Goal: Find specific page/section: Find specific page/section

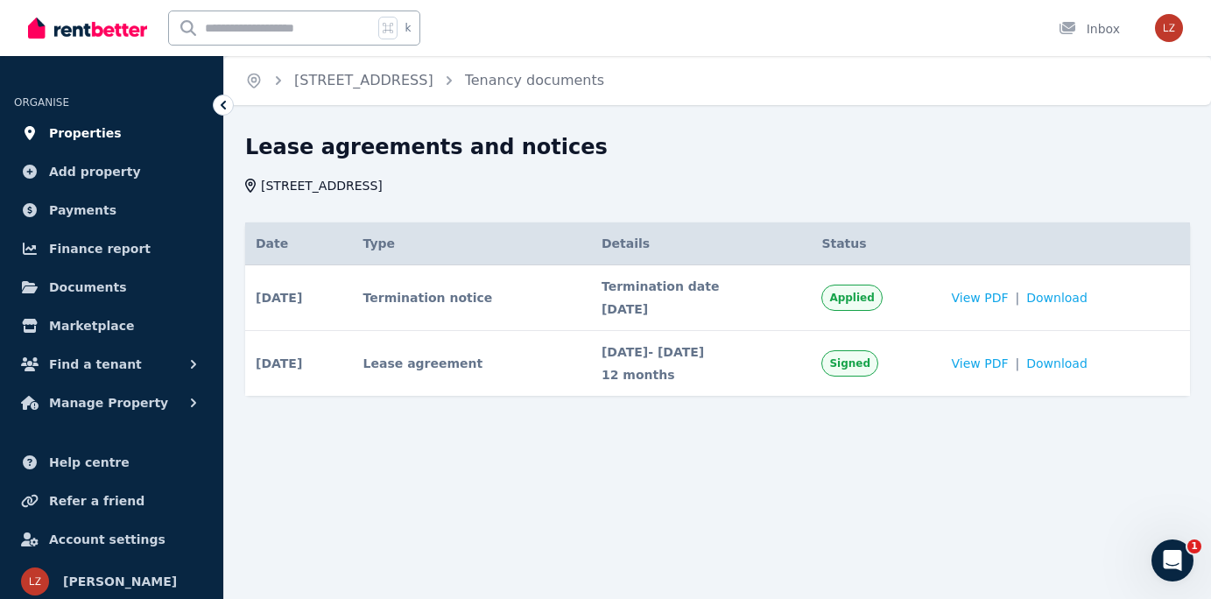
click at [74, 136] on span "Properties" at bounding box center [85, 133] width 73 height 21
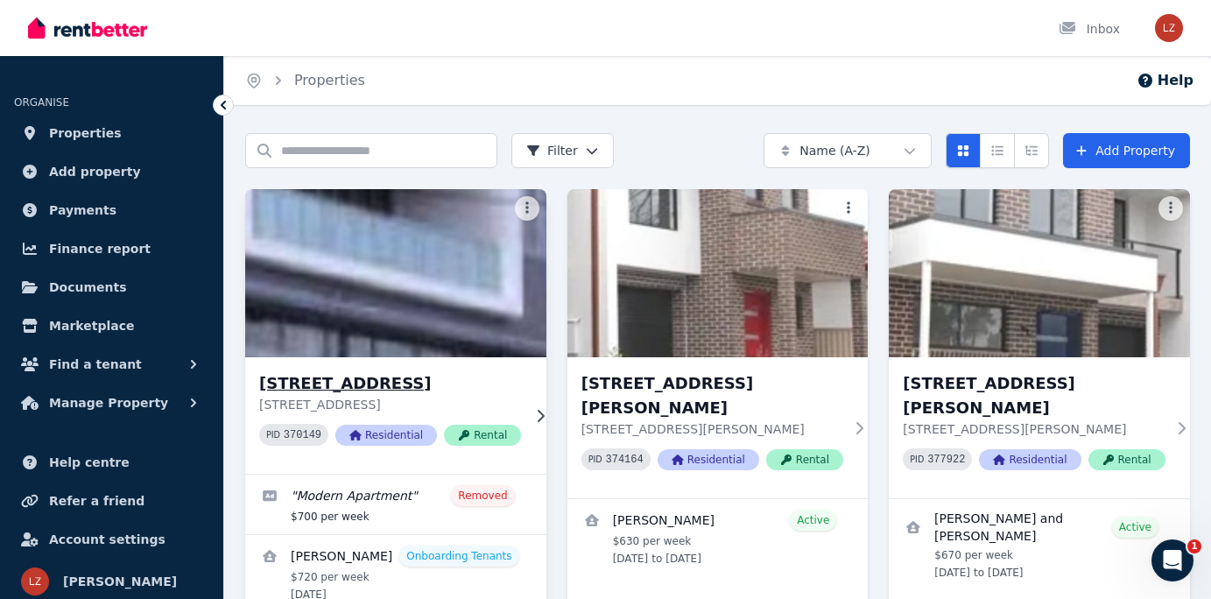
click at [429, 387] on h3 "[STREET_ADDRESS]" at bounding box center [390, 383] width 262 height 25
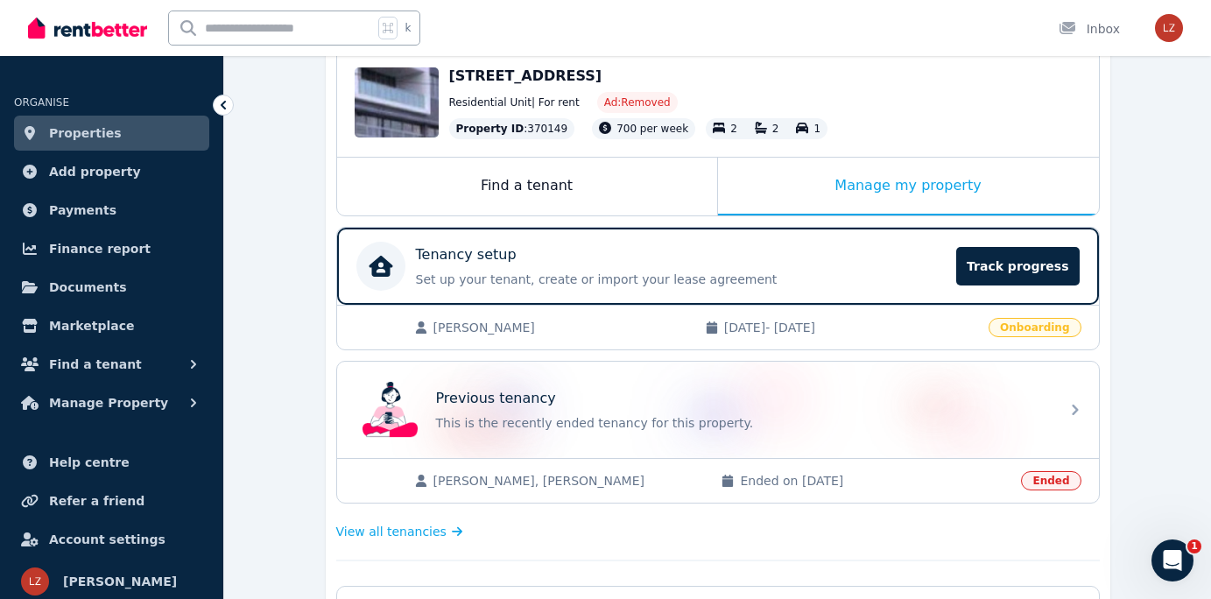
scroll to position [193, 0]
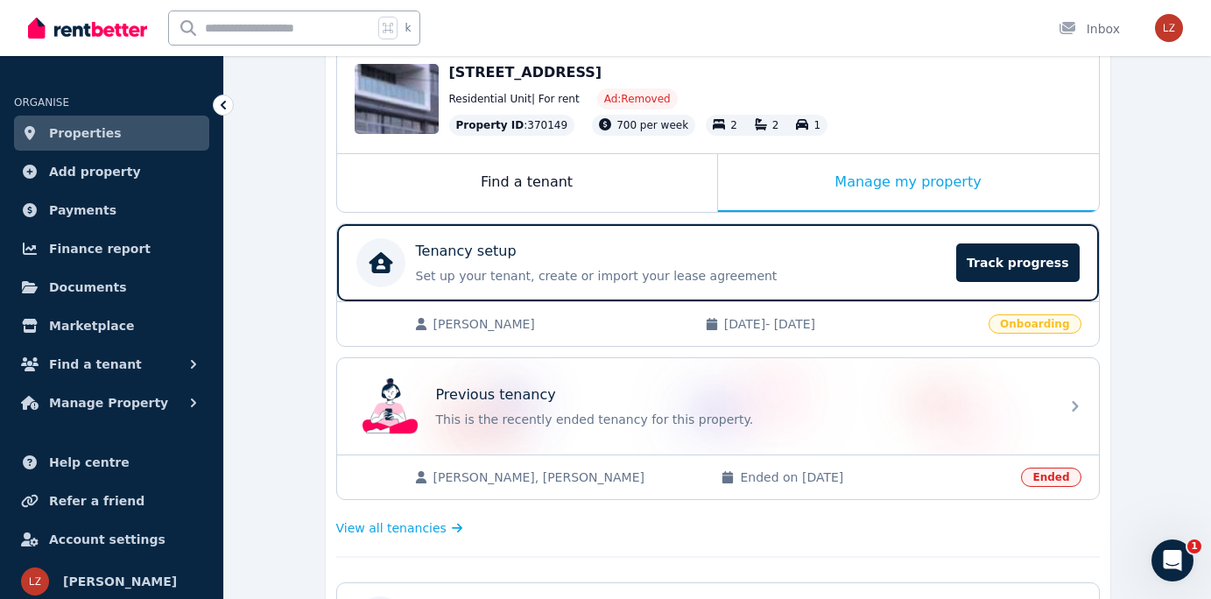
click at [612, 482] on span "[PERSON_NAME], [PERSON_NAME]" at bounding box center [569, 478] width 271 height 18
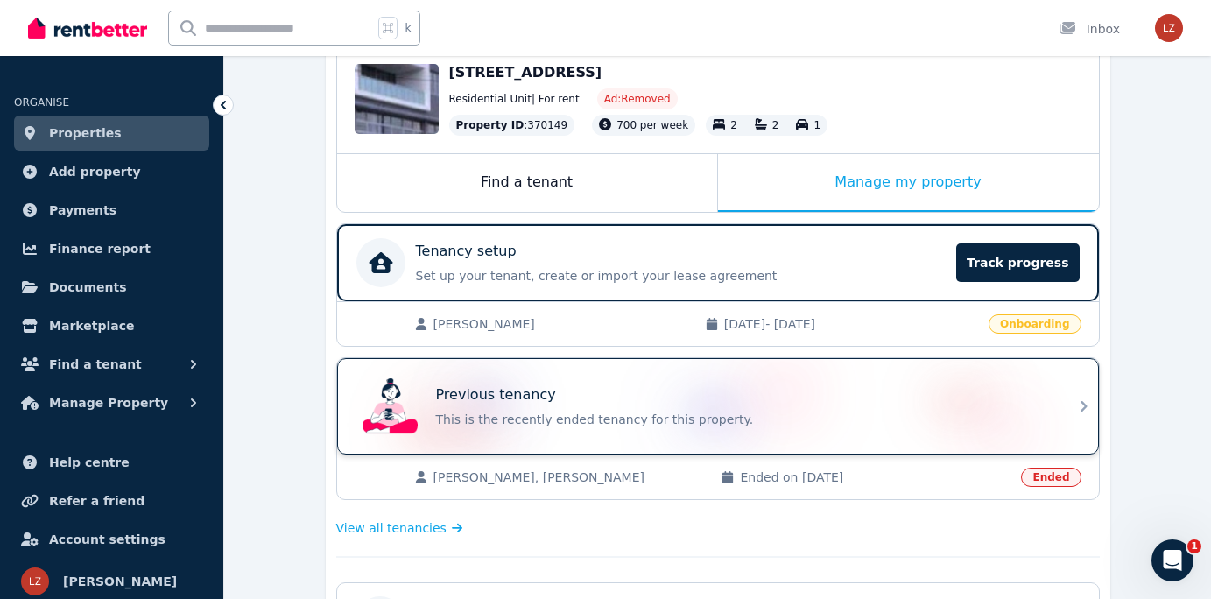
click at [608, 414] on p "This is the recently ended tenancy for this property." at bounding box center [742, 420] width 613 height 18
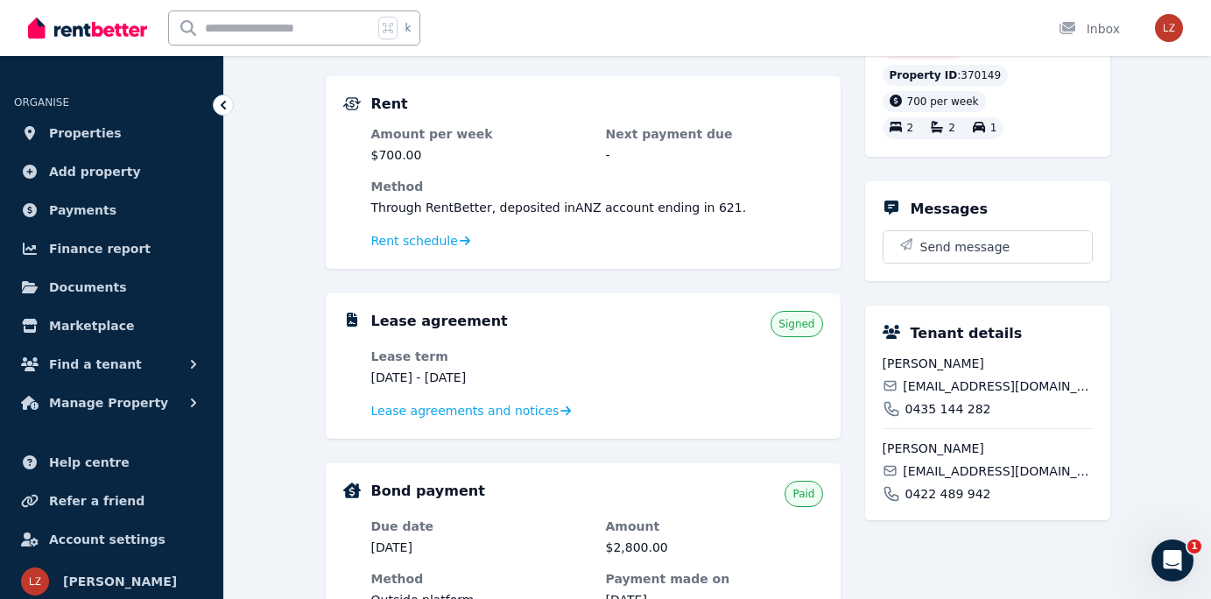
scroll to position [302, 0]
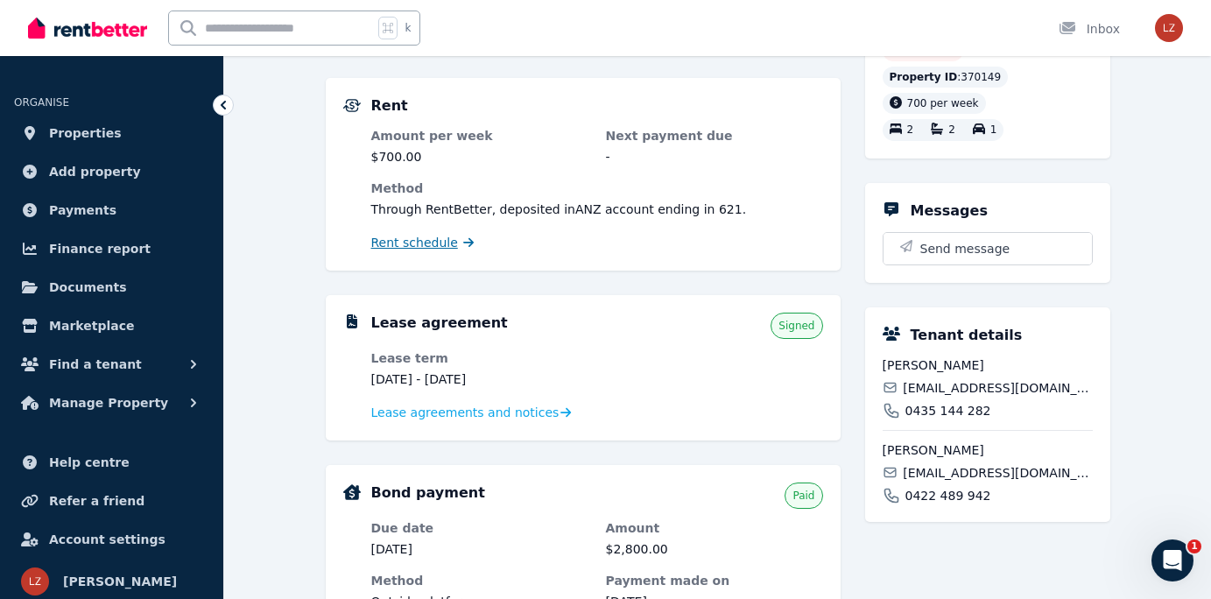
click at [420, 245] on span "Rent schedule" at bounding box center [414, 243] width 87 height 18
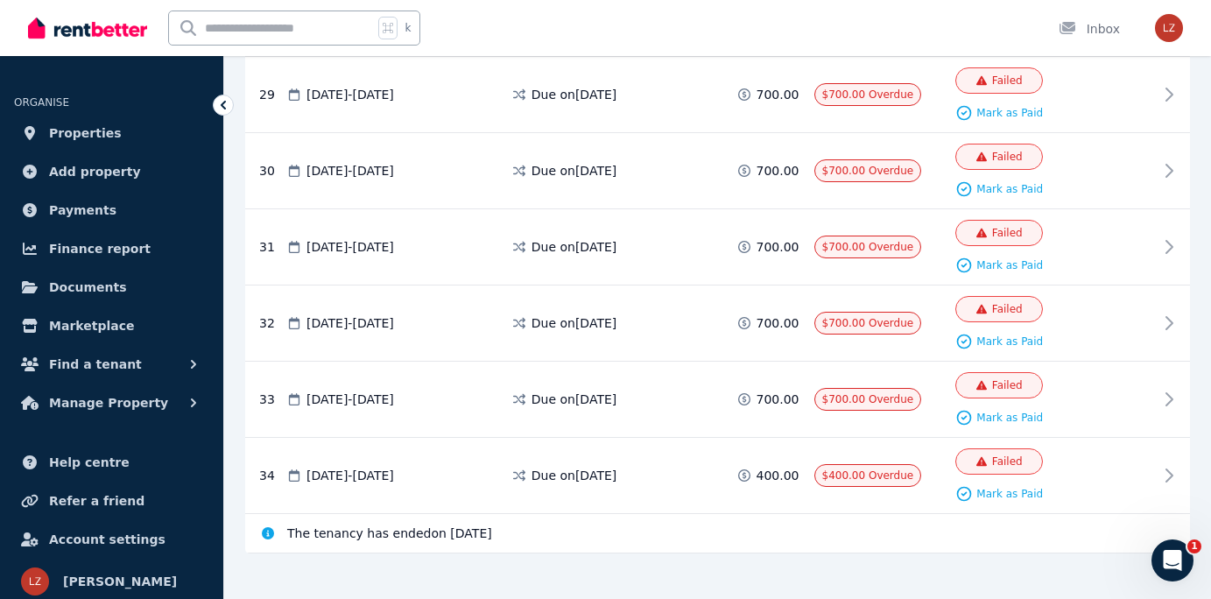
scroll to position [1876, 0]
